Goal: Information Seeking & Learning: Learn about a topic

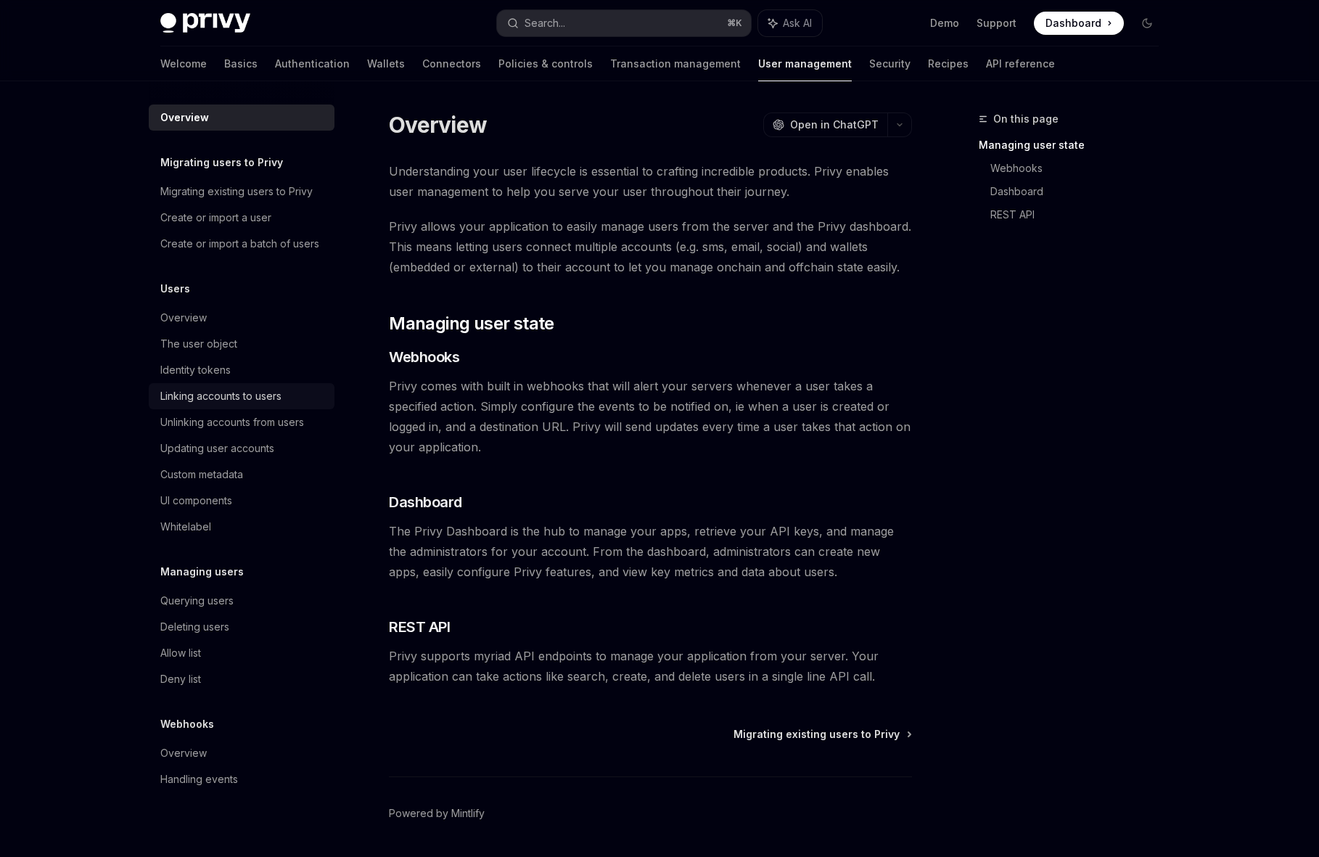
click at [221, 390] on div "Linking accounts to users" at bounding box center [220, 395] width 121 height 17
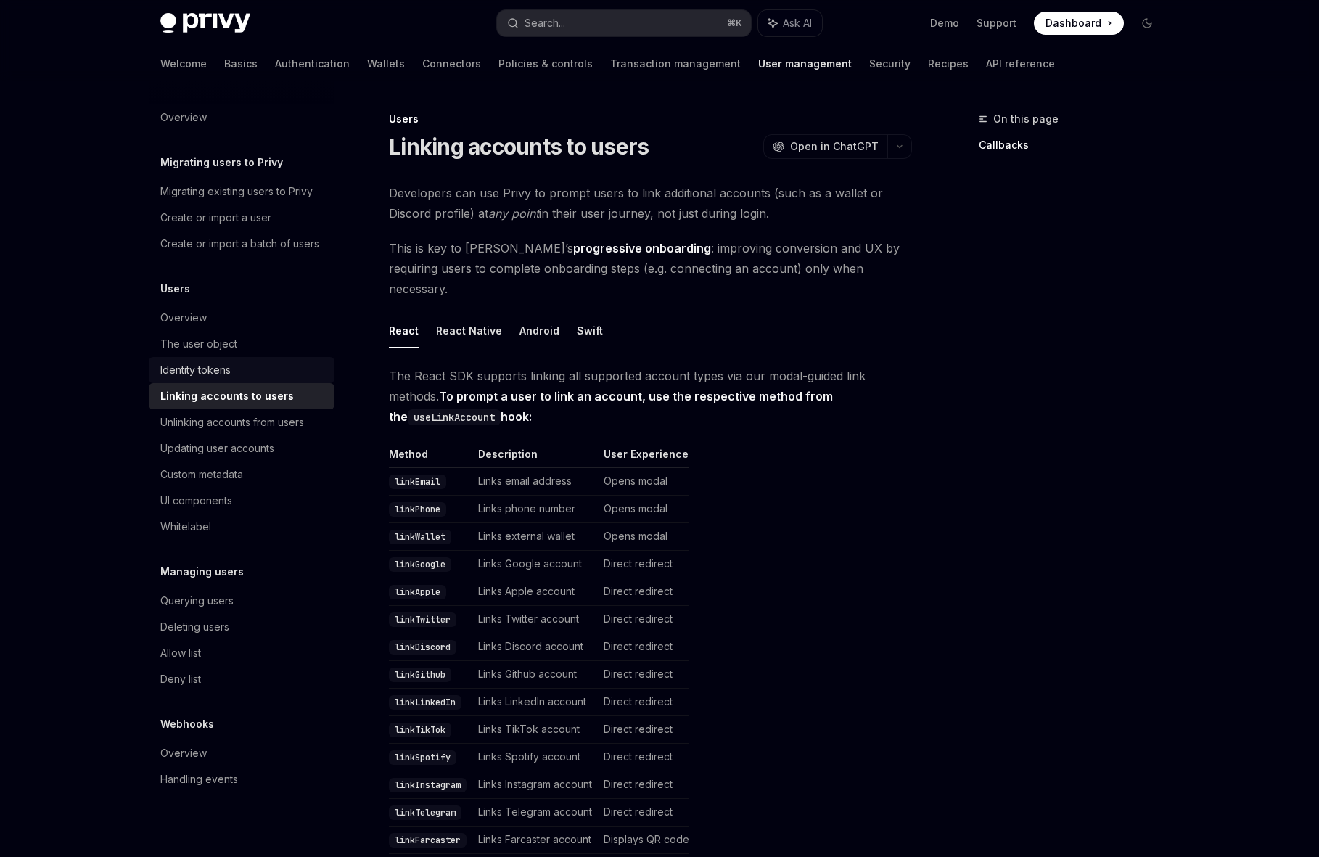
click at [217, 371] on div "Identity tokens" at bounding box center [195, 369] width 70 height 17
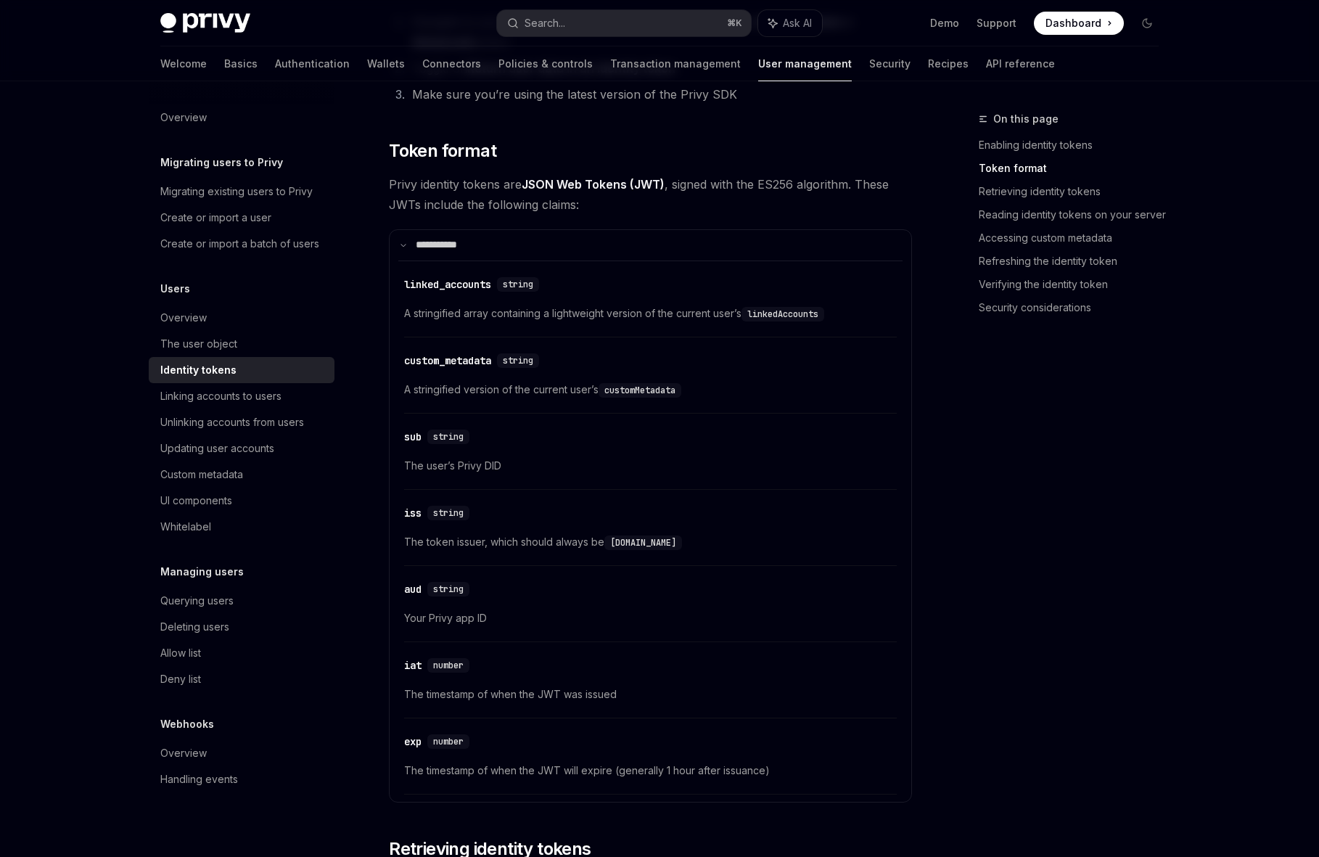
scroll to position [422, 0]
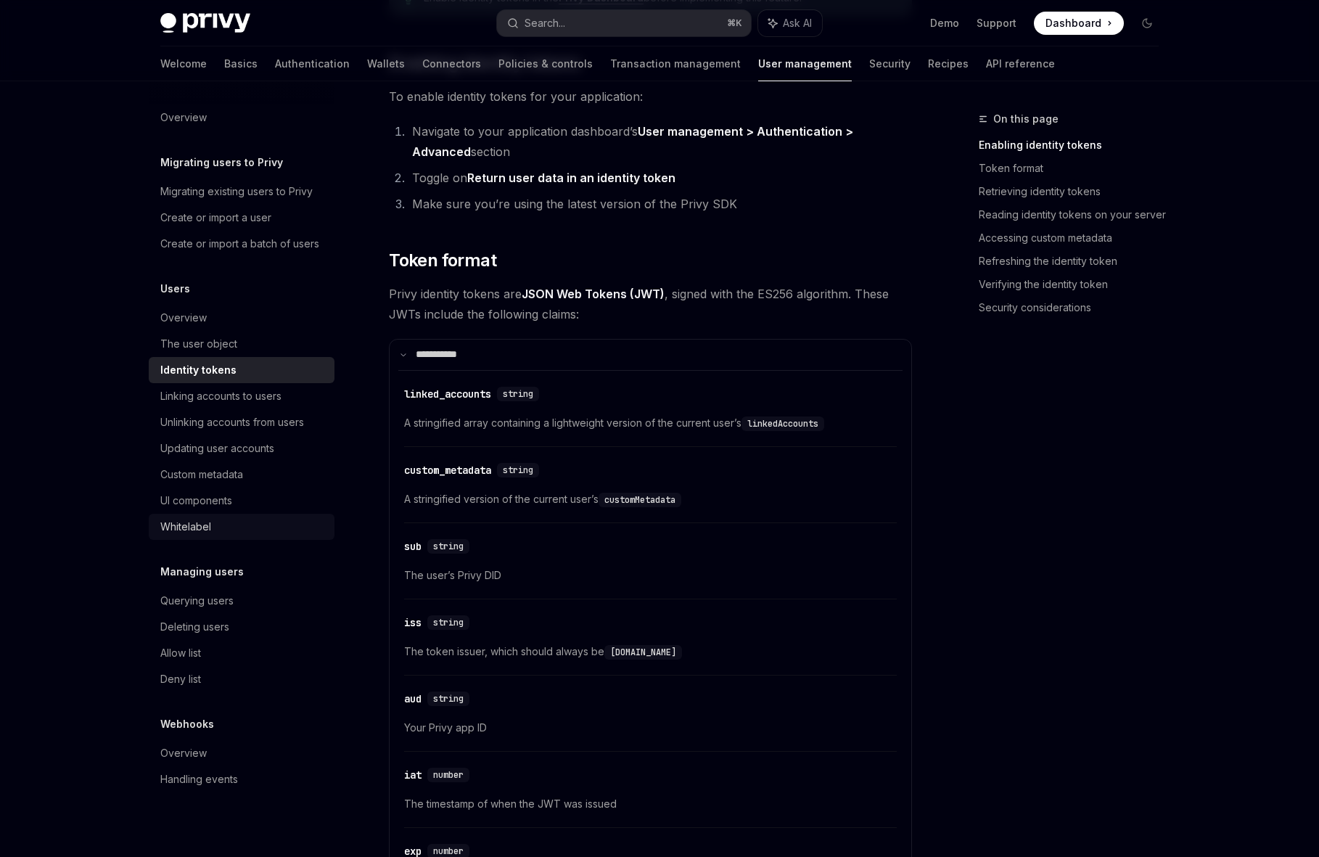
click at [207, 514] on link "Whitelabel" at bounding box center [242, 527] width 186 height 26
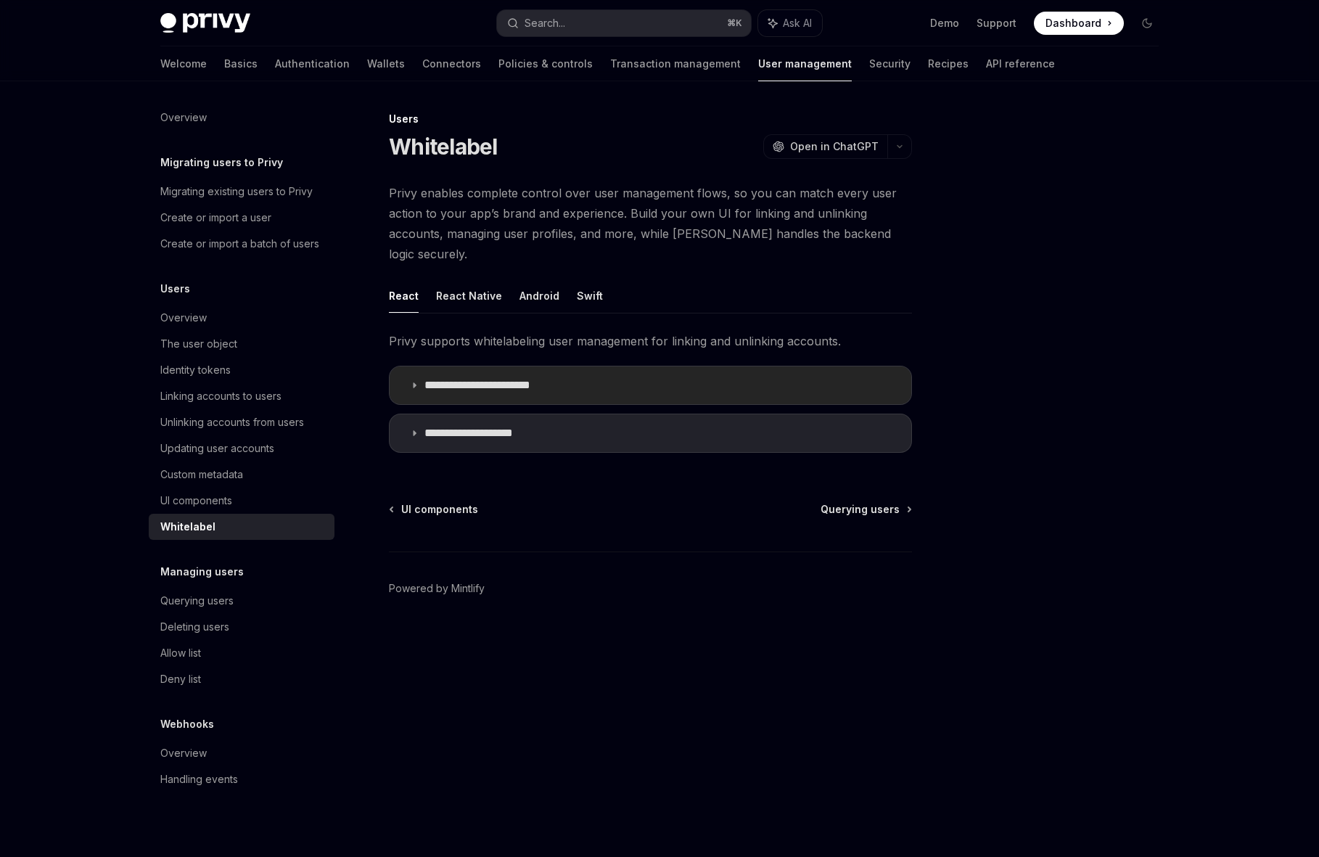
click at [413, 381] on icon at bounding box center [414, 385] width 9 height 9
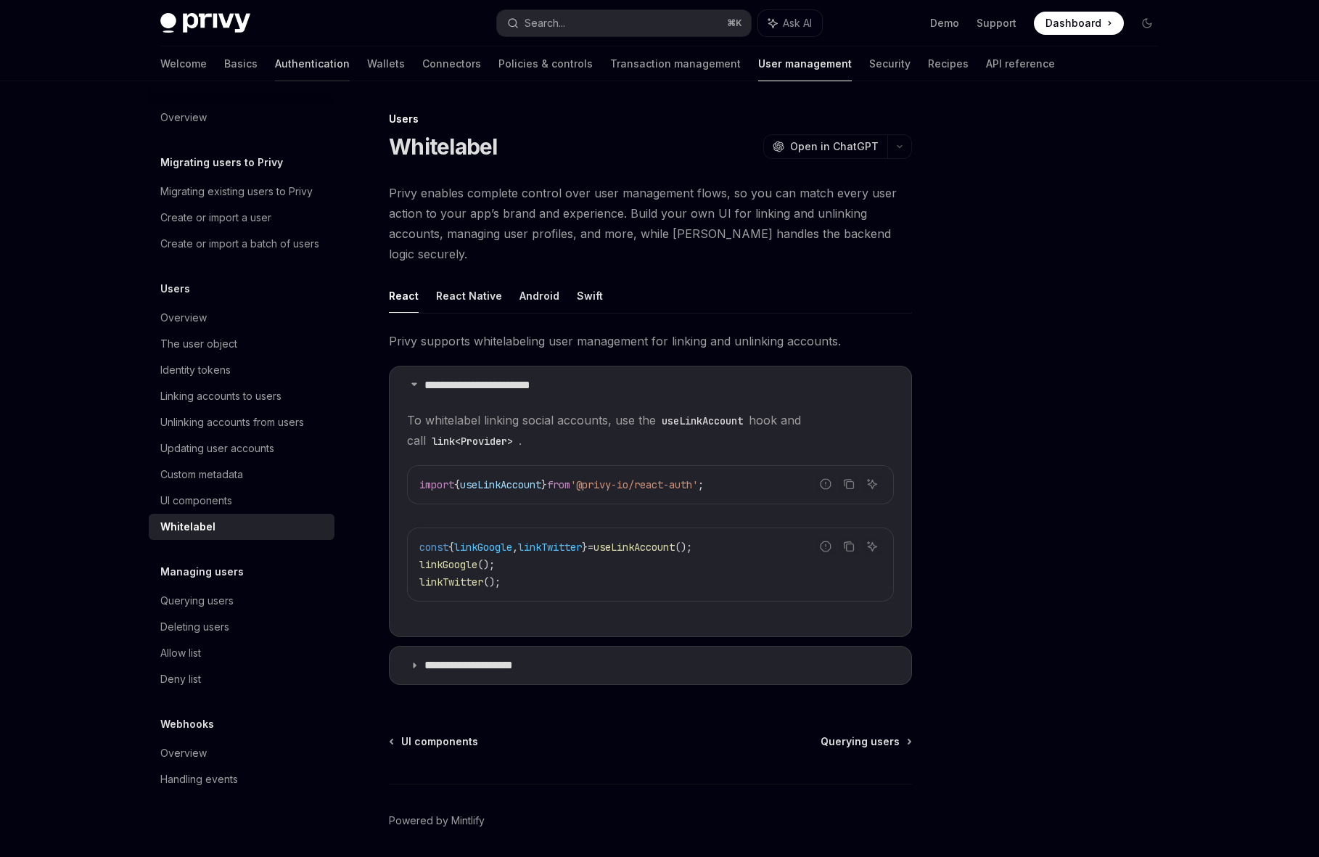
click at [275, 56] on link "Authentication" at bounding box center [312, 63] width 75 height 35
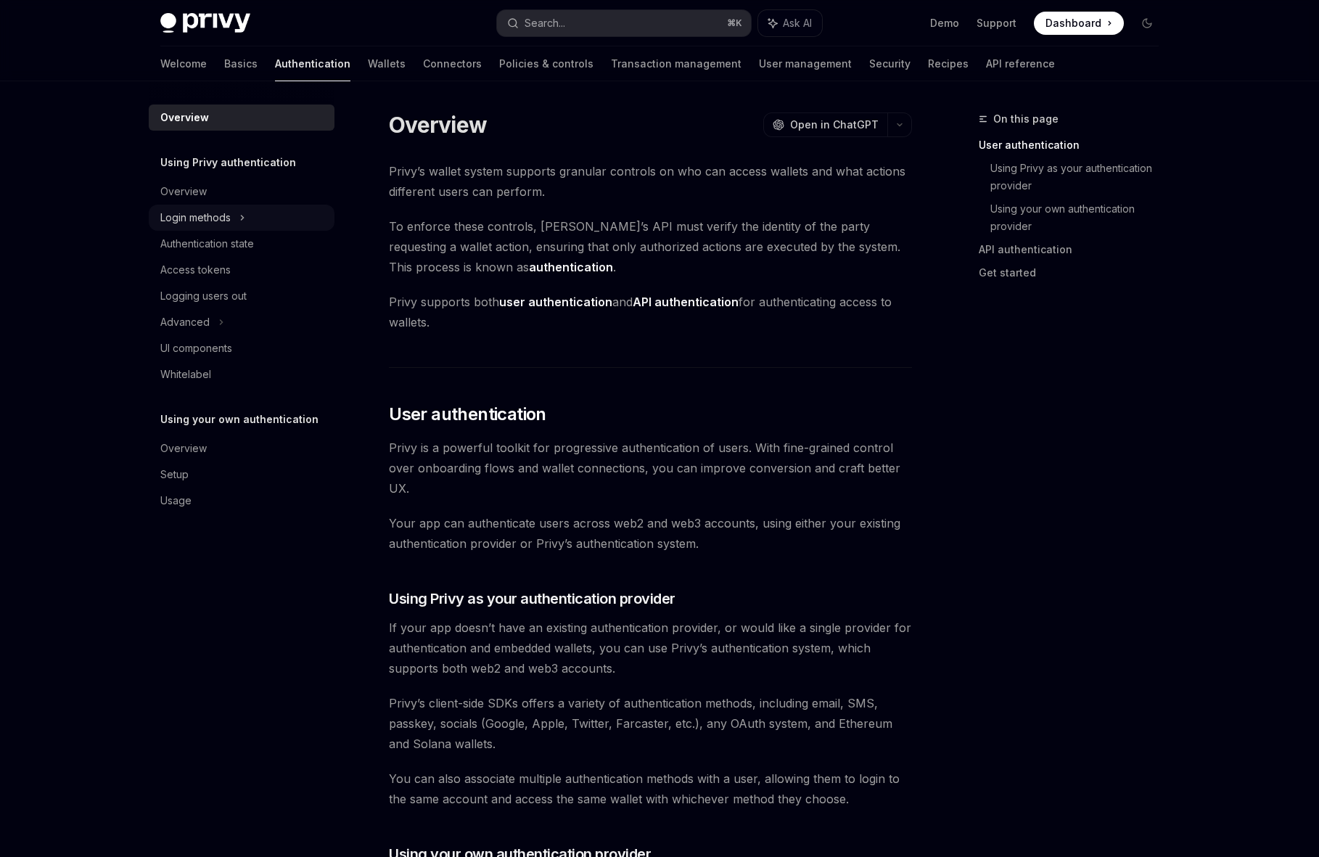
click at [206, 227] on div "Login methods" at bounding box center [242, 218] width 186 height 26
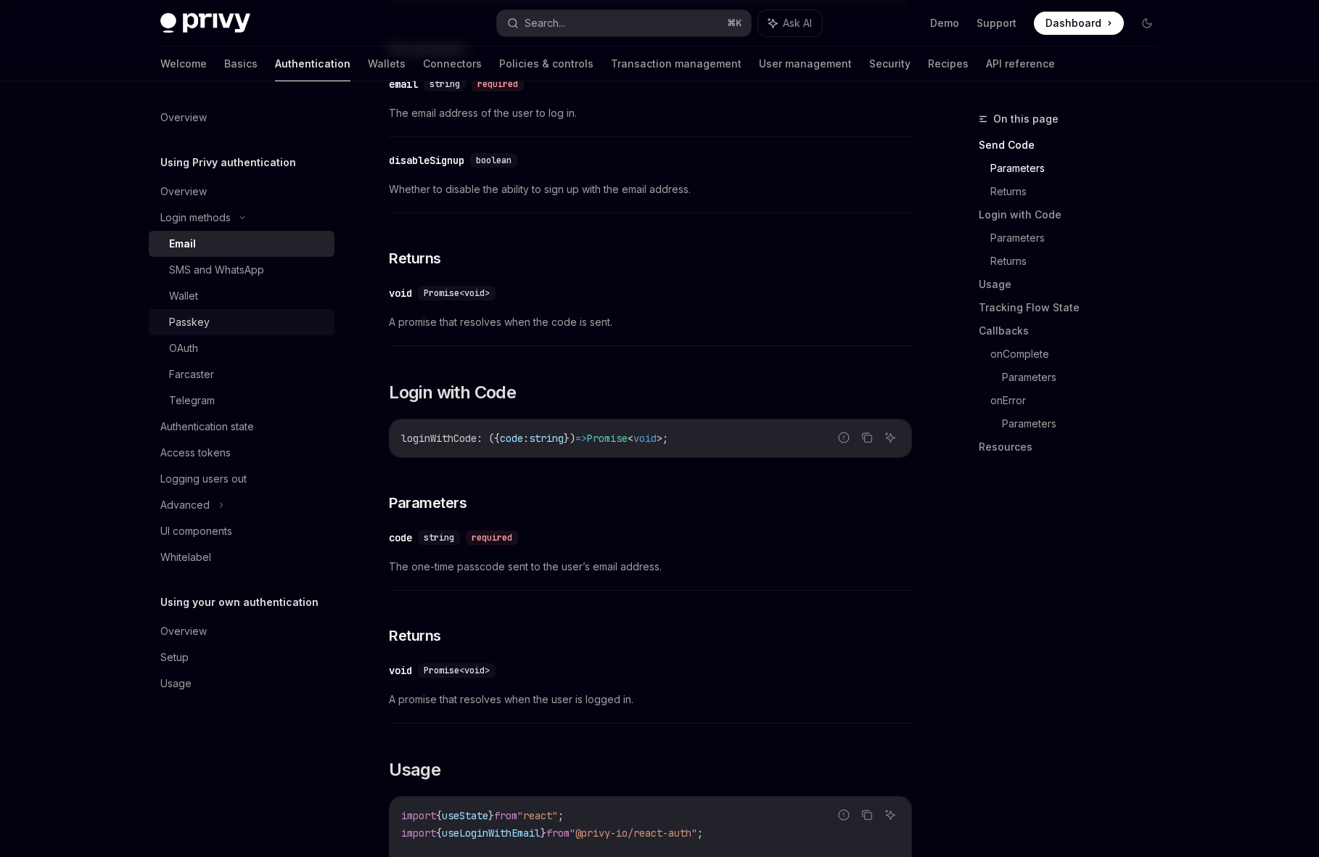
scroll to position [463, 0]
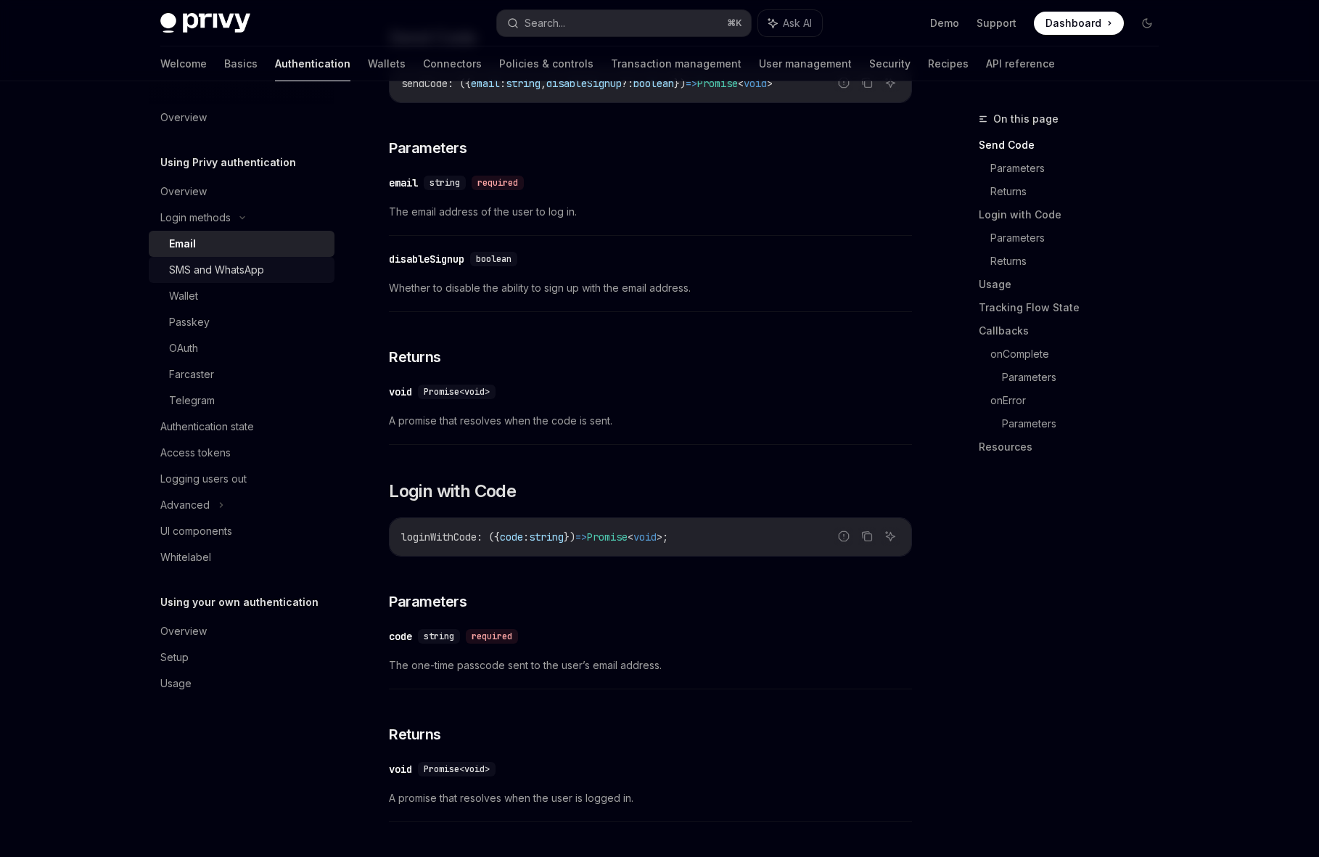
click at [211, 267] on div "SMS and WhatsApp" at bounding box center [216, 269] width 95 height 17
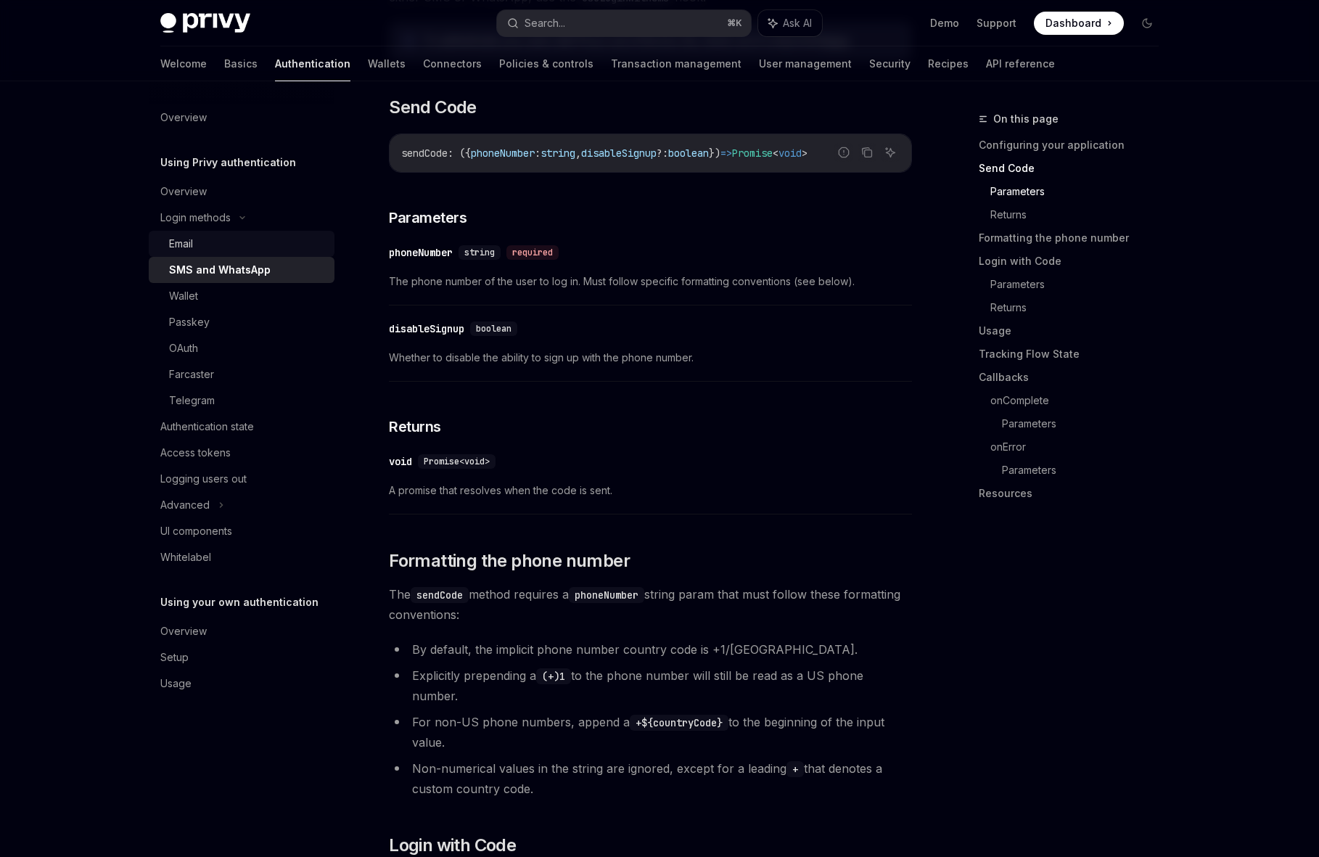
scroll to position [541, 0]
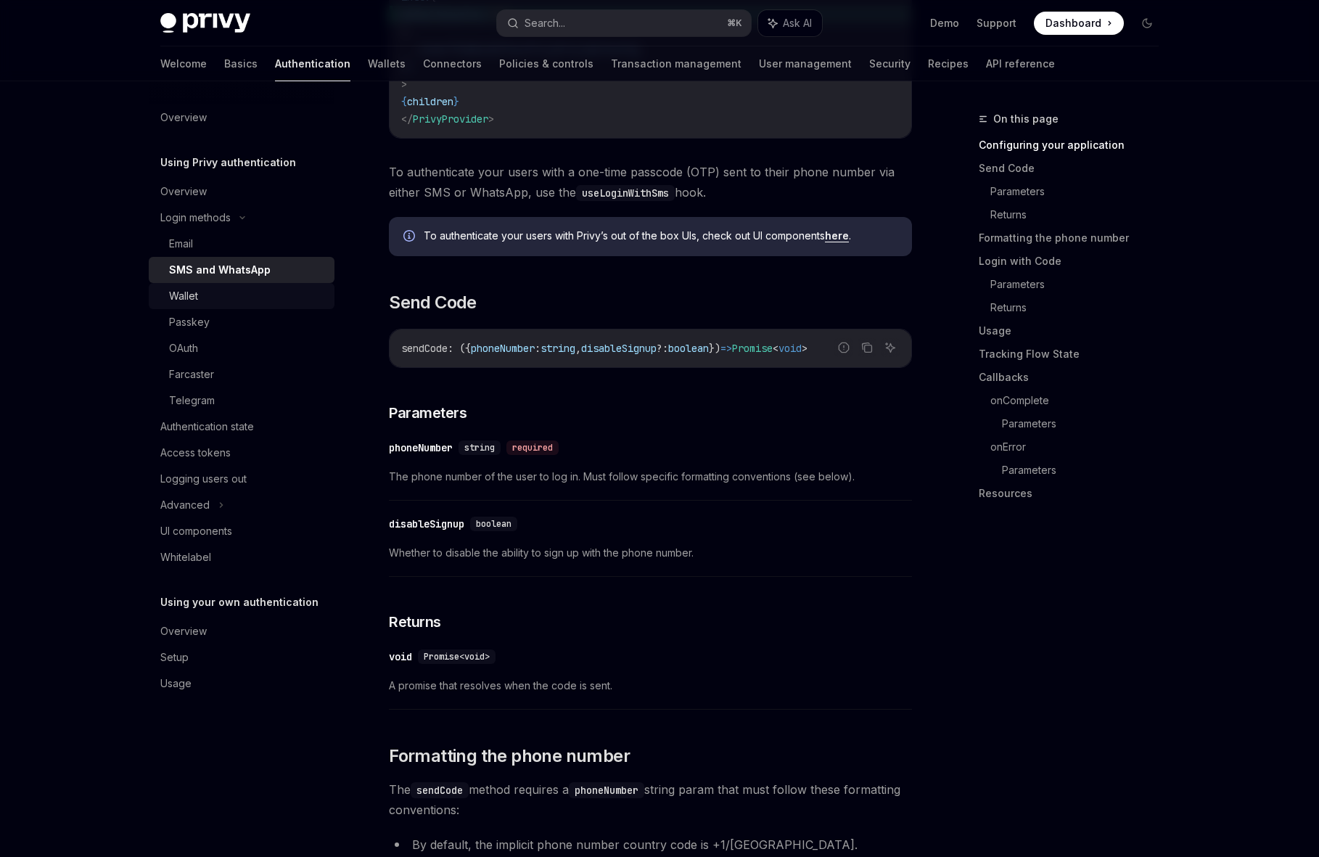
click at [180, 292] on div "Wallet" at bounding box center [183, 295] width 29 height 17
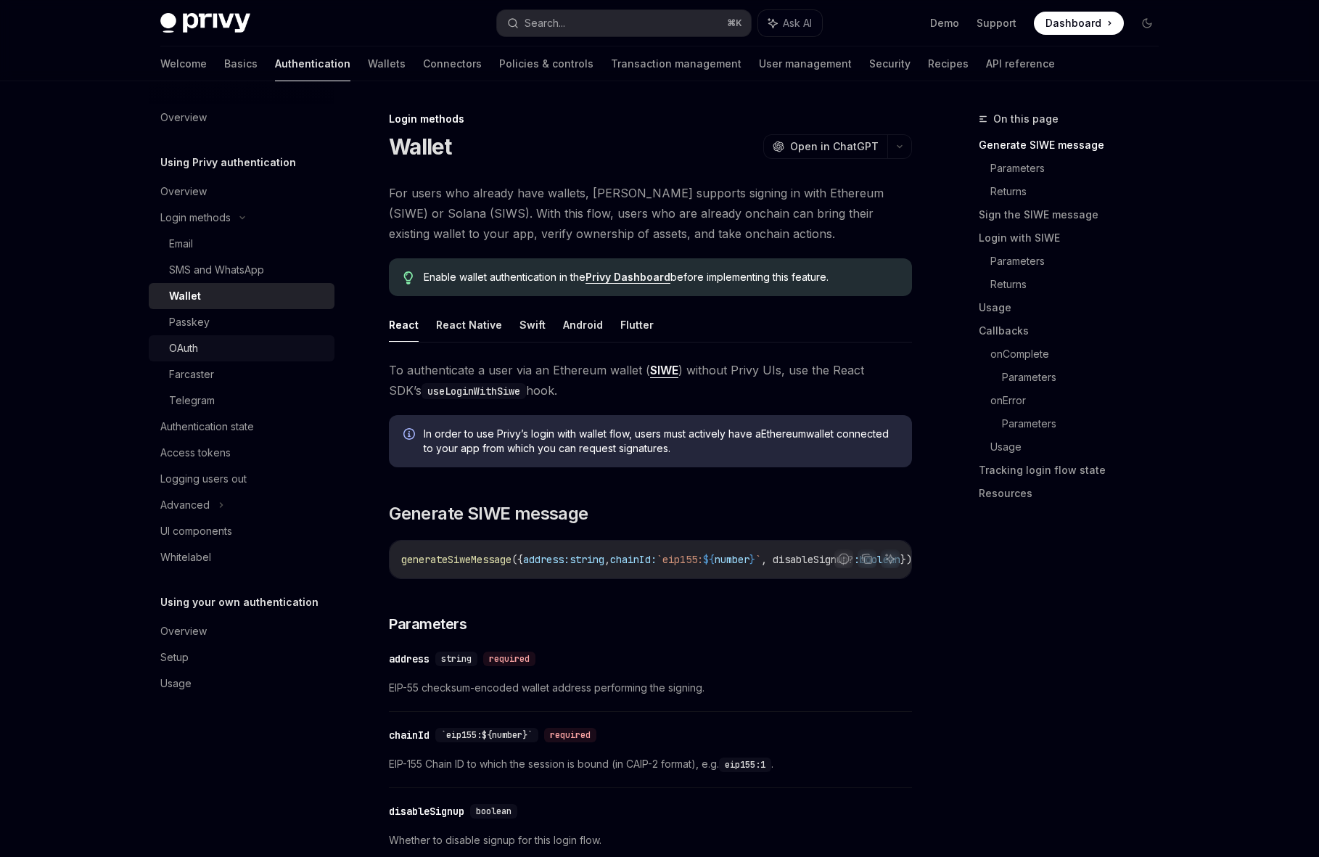
click at [184, 352] on div "OAuth" at bounding box center [183, 348] width 29 height 17
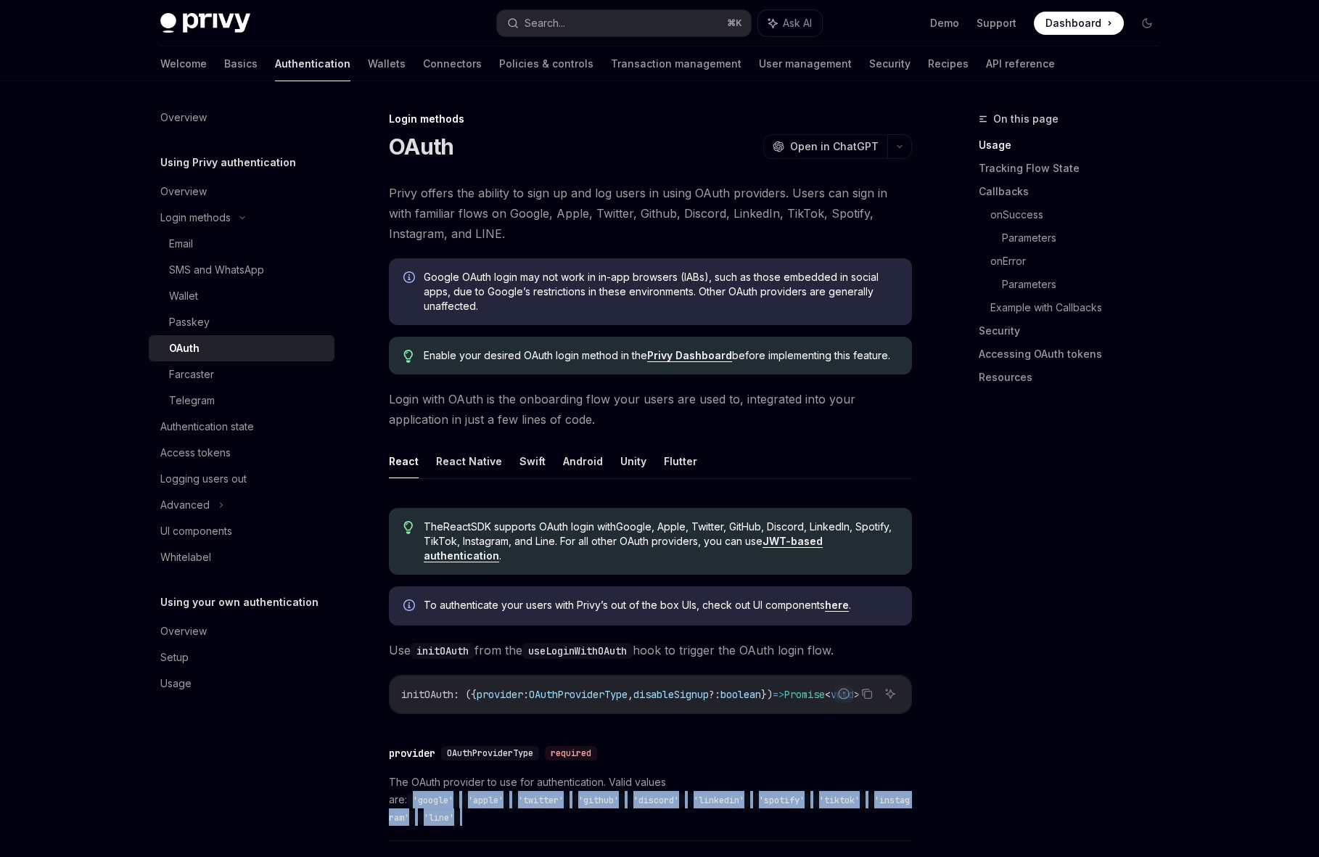
drag, startPoint x: 830, startPoint y: 807, endPoint x: 695, endPoint y: 783, distance: 137.1
click at [695, 783] on span "The OAuth provider to use for authentication. Valid values are: 'google' , 'app…" at bounding box center [650, 799] width 523 height 52
copy span "'google' , 'apple' , 'twitter' , 'github' , 'discord' , 'linkedin' , 'spotify' …"
click at [200, 401] on div "Telegram" at bounding box center [192, 400] width 46 height 17
type textarea "*"
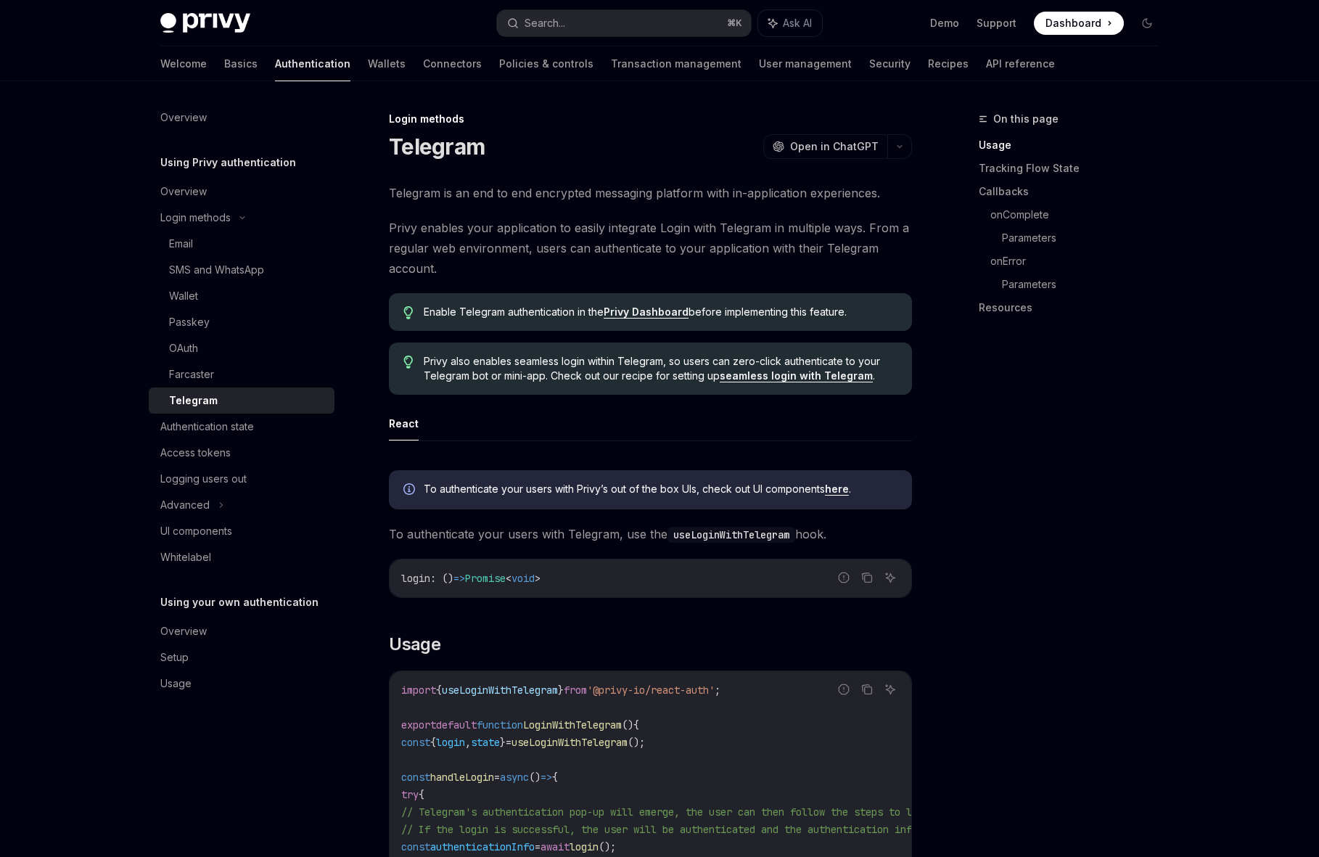
scroll to position [12, 0]
